Goal: Find specific page/section: Locate a particular part of the current website

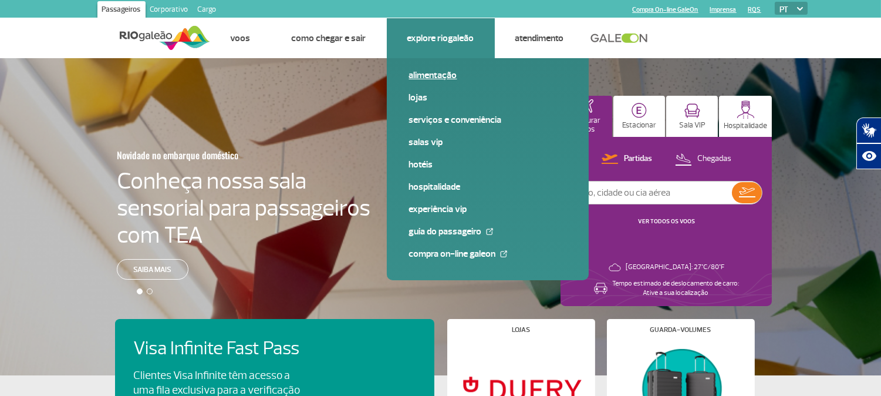
click at [431, 72] on link "Alimentação" at bounding box center [487, 75] width 157 height 13
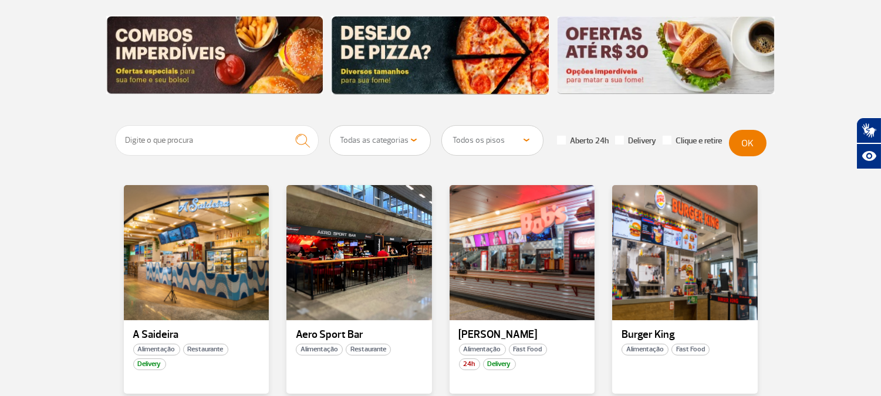
scroll to position [195, 0]
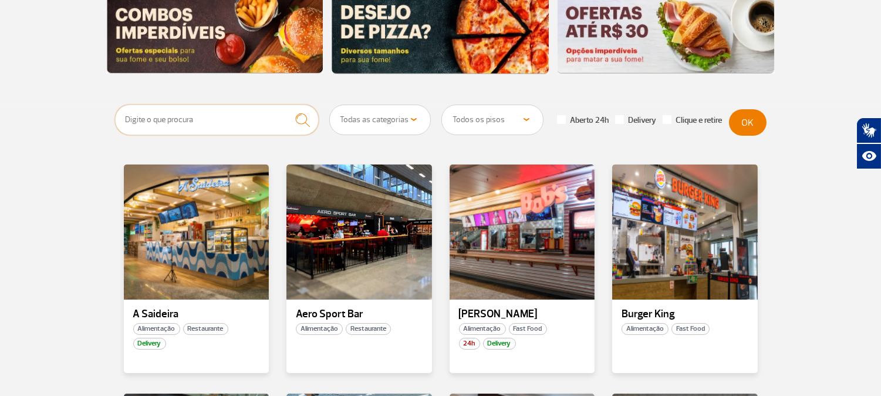
click at [249, 121] on input "text" at bounding box center [217, 119] width 204 height 31
type input "casa do pao de queijo"
click at [286, 104] on button "submit" at bounding box center [302, 119] width 32 height 31
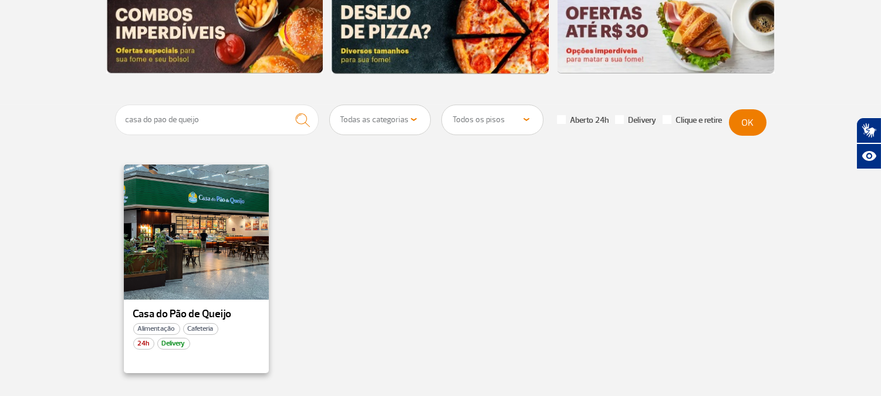
click at [204, 311] on p "Casa do Pão de Queijo" at bounding box center [196, 314] width 127 height 12
